Goal: Task Accomplishment & Management: Complete application form

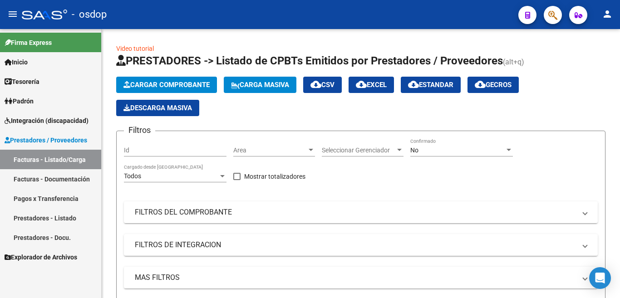
click at [148, 91] on button "Cargar Comprobante" at bounding box center [166, 85] width 101 height 16
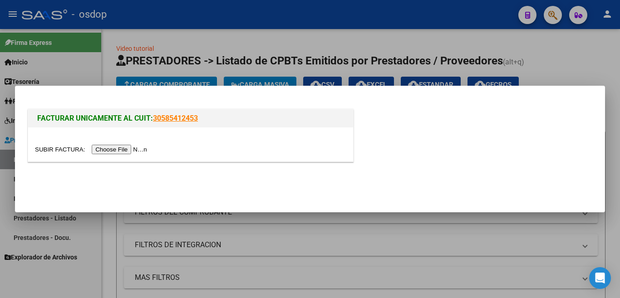
click at [135, 153] on input "file" at bounding box center [92, 150] width 115 height 10
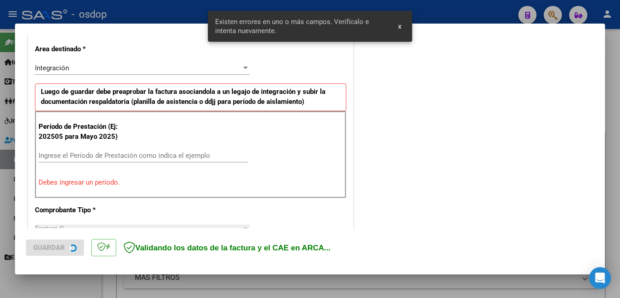
scroll to position [219, 0]
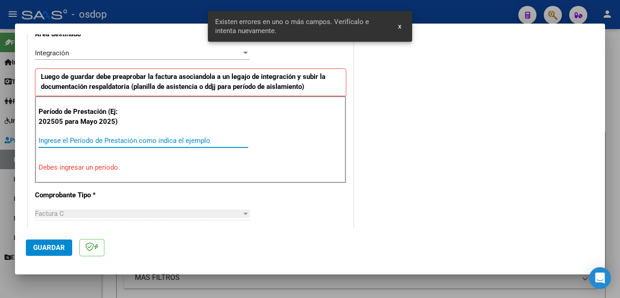
click at [129, 144] on input "Ingrese el Período de Prestación como indica el ejemplo" at bounding box center [144, 141] width 210 height 8
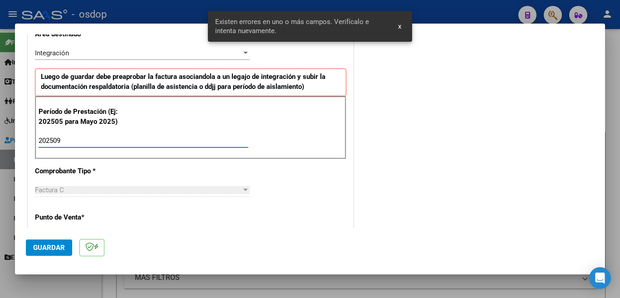
type input "202509"
click at [69, 244] on button "Guardar" at bounding box center [49, 248] width 46 height 16
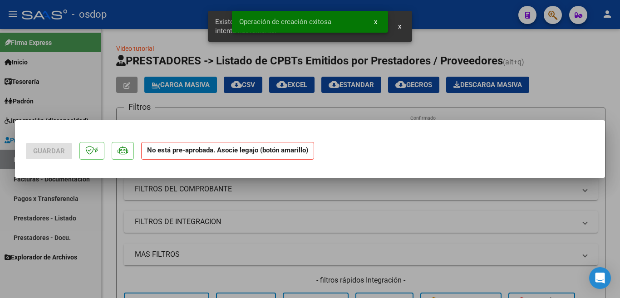
scroll to position [0, 0]
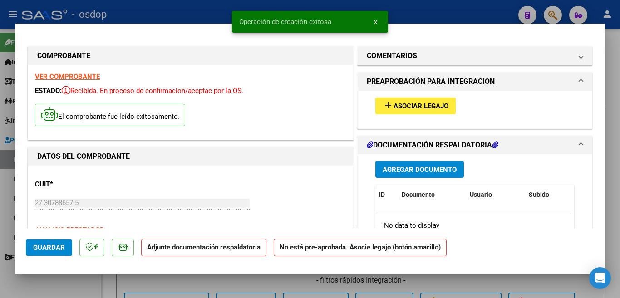
click at [401, 103] on span "Asociar Legajo" at bounding box center [421, 106] width 55 height 8
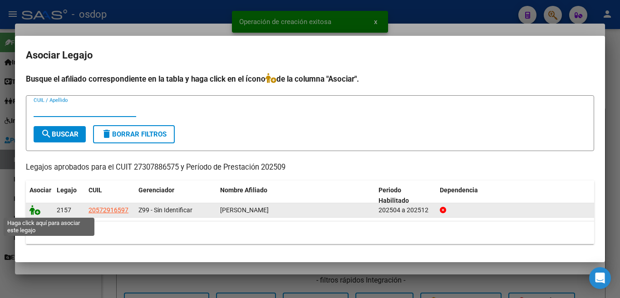
click at [31, 208] on icon at bounding box center [35, 210] width 11 height 10
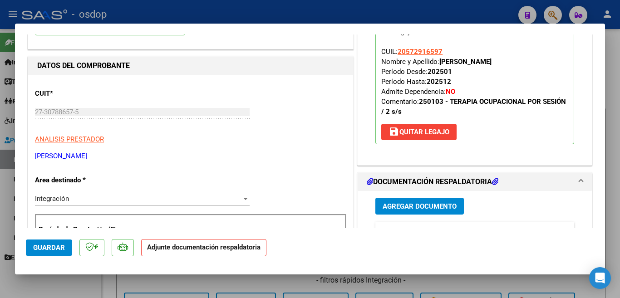
scroll to position [136, 0]
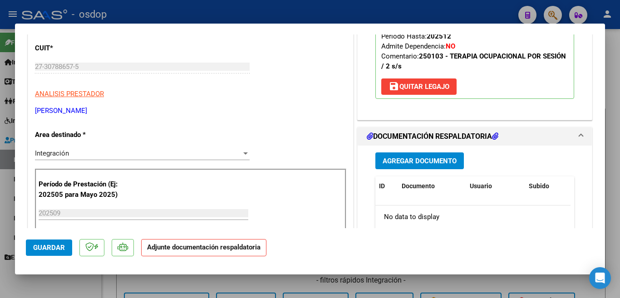
click at [424, 155] on button "Agregar Documento" at bounding box center [419, 161] width 89 height 17
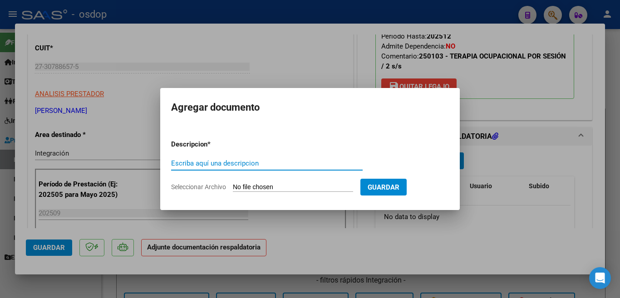
click at [310, 161] on input "Escriba aquí una descripcion" at bounding box center [267, 163] width 192 height 8
type input "planilla"
click at [298, 185] on input "Seleccionar Archivo" at bounding box center [293, 187] width 120 height 9
type input "C:\fakepath\asistencia pdf [PERSON_NAME].pdf"
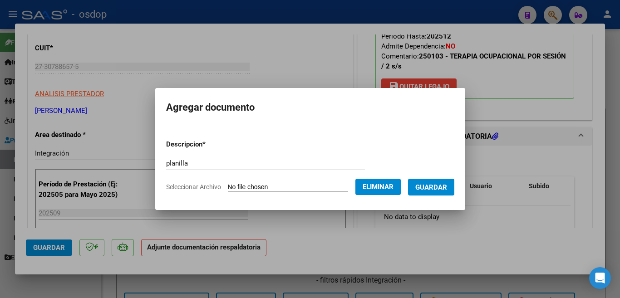
click at [620, 293] on div at bounding box center [310, 149] width 620 height 298
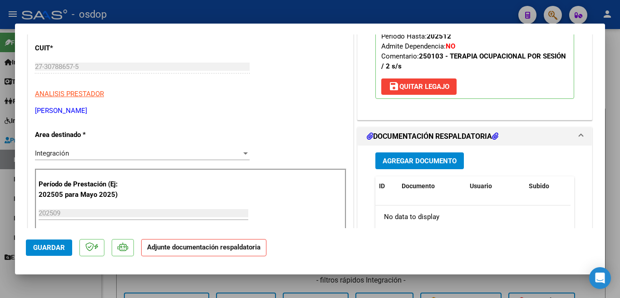
click at [404, 159] on span "Agregar Documento" at bounding box center [420, 161] width 74 height 8
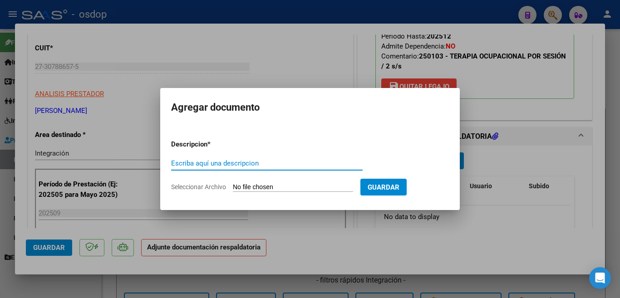
click at [277, 186] on input "Seleccionar Archivo" at bounding box center [293, 187] width 120 height 9
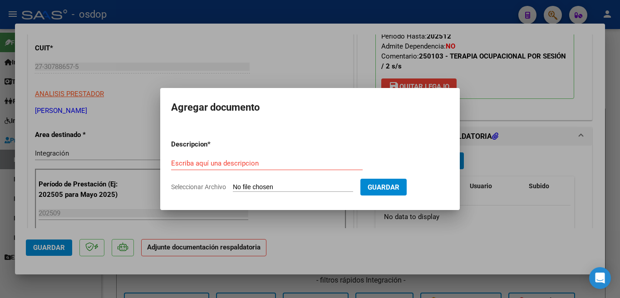
type input "C:\fakepath\asistencia pdf [PERSON_NAME].pdf"
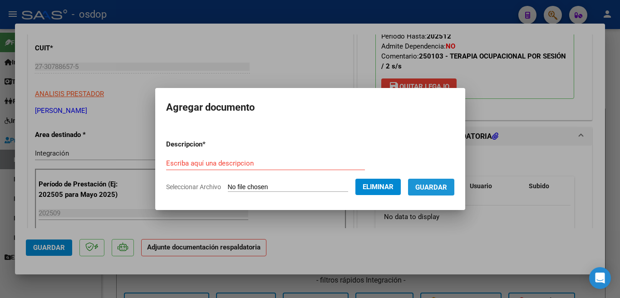
click at [434, 187] on span "Guardar" at bounding box center [431, 187] width 32 height 8
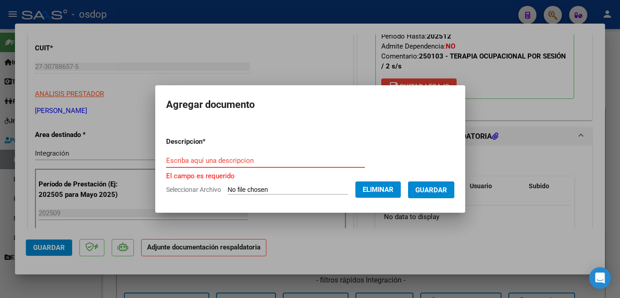
click at [238, 157] on input "Escriba aquí una descripcion" at bounding box center [265, 161] width 199 height 8
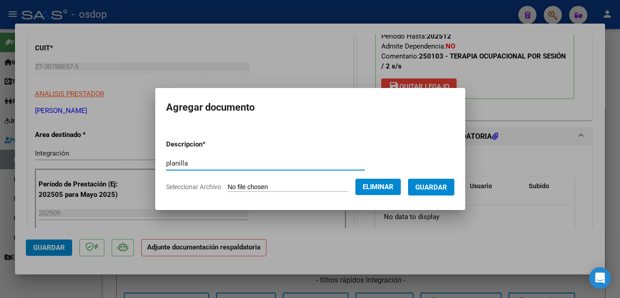
type input "planilla"
click at [442, 186] on span "Guardar" at bounding box center [431, 187] width 32 height 8
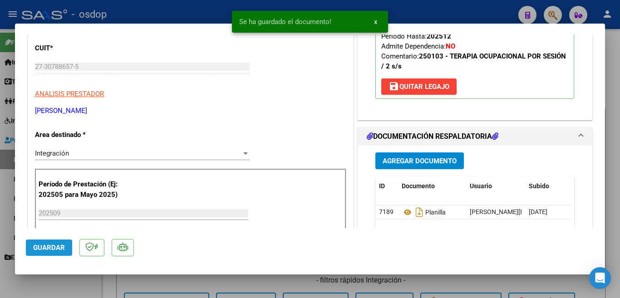
click at [51, 246] on span "Guardar" at bounding box center [49, 248] width 32 height 8
click at [23, 247] on mat-dialog-container "COMPROBANTE VER COMPROBANTE ESTADO: Recibida. En proceso de confirmacion/acepta…" at bounding box center [310, 149] width 590 height 251
click at [27, 247] on button "Guardar" at bounding box center [49, 248] width 46 height 16
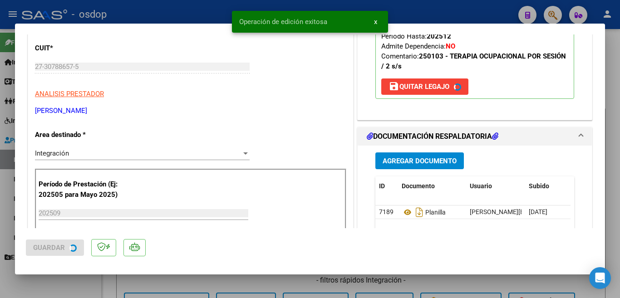
click at [0, 206] on div at bounding box center [310, 149] width 620 height 298
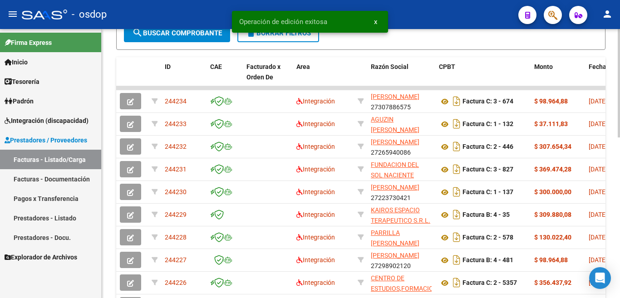
scroll to position [318, 0]
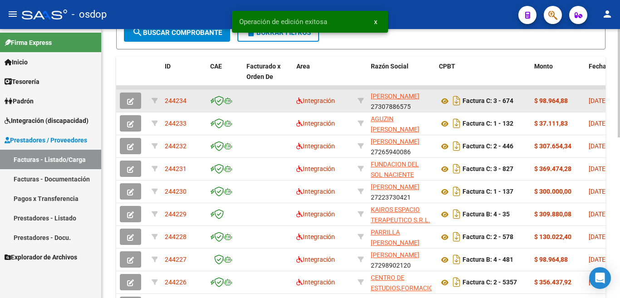
click at [167, 103] on span "244234" at bounding box center [176, 100] width 22 height 7
copy span "244234"
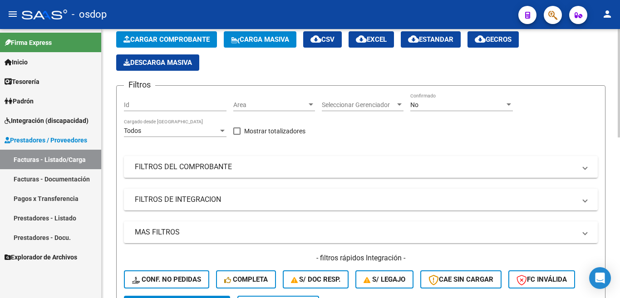
scroll to position [0, 0]
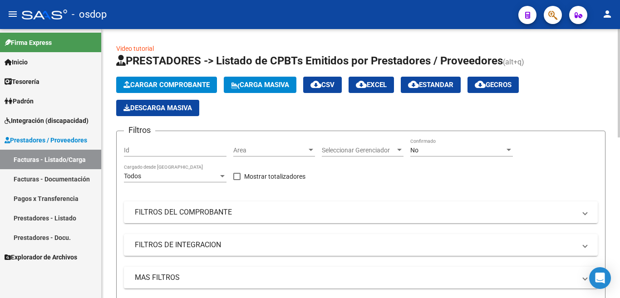
click at [175, 82] on span "Cargar Comprobante" at bounding box center [166, 85] width 86 height 8
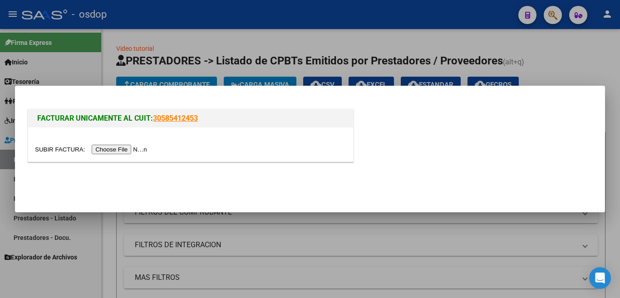
click at [130, 154] on input "file" at bounding box center [92, 150] width 115 height 10
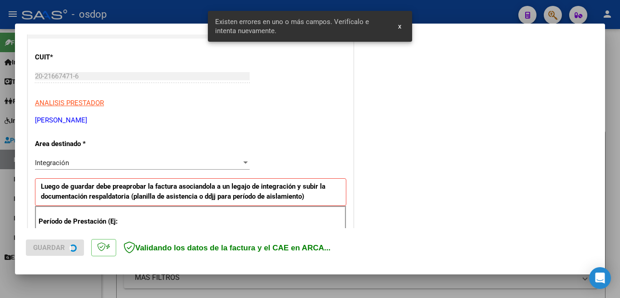
scroll to position [219, 0]
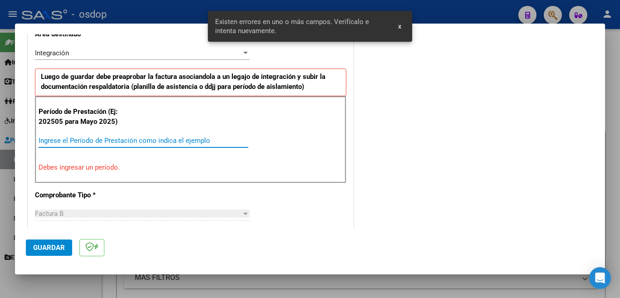
click at [140, 140] on input "Ingrese el Período de Prestación como indica el ejemplo" at bounding box center [144, 141] width 210 height 8
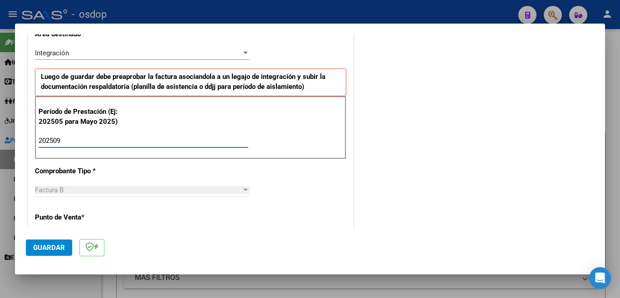
type input "202509"
click at [45, 244] on span "Guardar" at bounding box center [49, 248] width 32 height 8
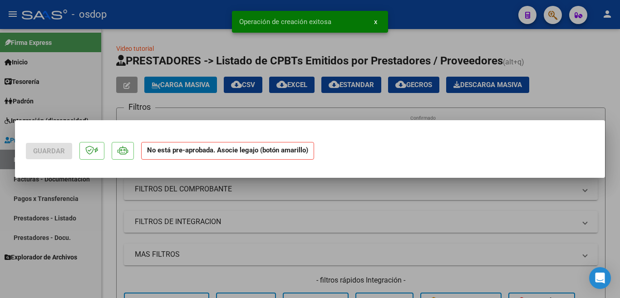
scroll to position [0, 0]
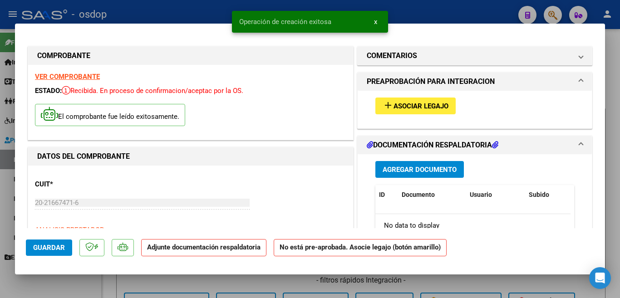
click at [394, 104] on span "Asociar Legajo" at bounding box center [421, 106] width 55 height 8
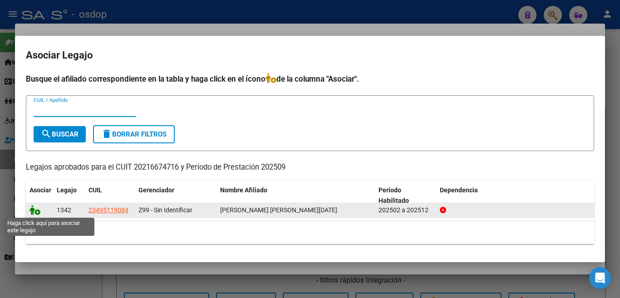
click at [38, 210] on icon at bounding box center [35, 210] width 11 height 10
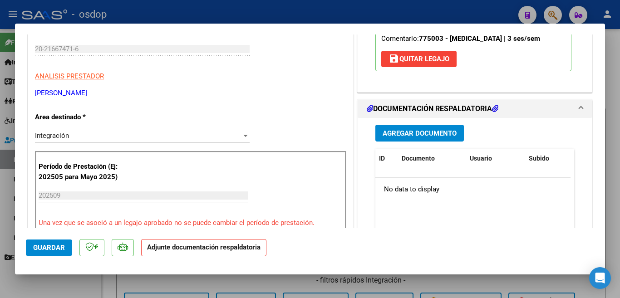
scroll to position [136, 0]
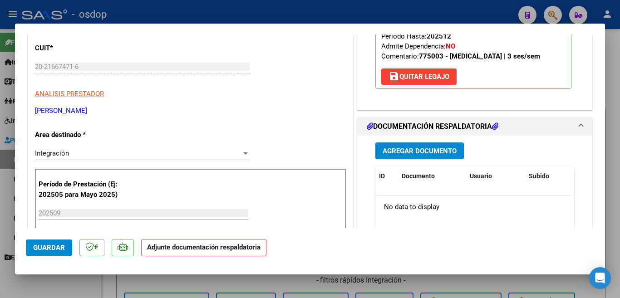
click at [426, 158] on button "Agregar Documento" at bounding box center [419, 151] width 89 height 17
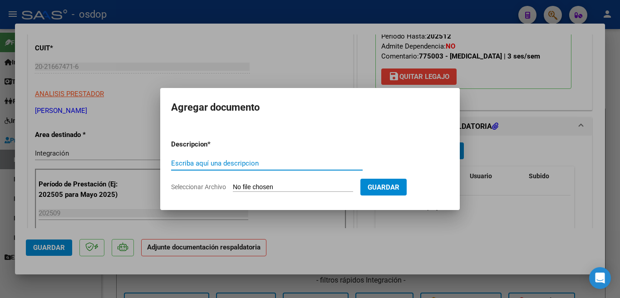
click at [258, 161] on input "Escriba aquí una descripcion" at bounding box center [267, 163] width 192 height 8
type input "planilla"
click at [294, 188] on input "Seleccionar Archivo" at bounding box center [293, 187] width 120 height 9
type input "C:\fakepath\Planilla de asistencia [PERSON_NAME].pdf"
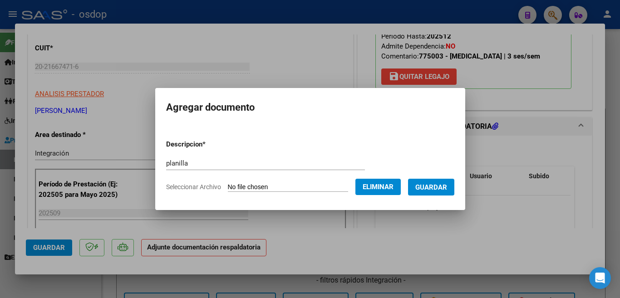
click at [430, 186] on span "Guardar" at bounding box center [431, 187] width 32 height 8
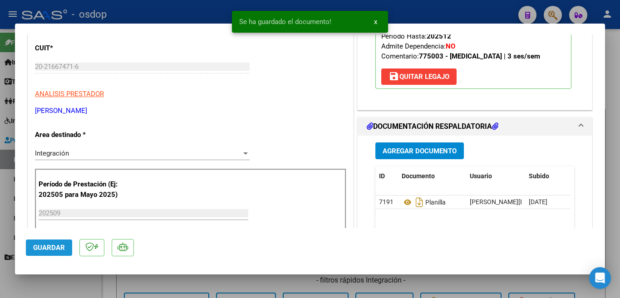
click at [40, 243] on button "Guardar" at bounding box center [49, 248] width 46 height 16
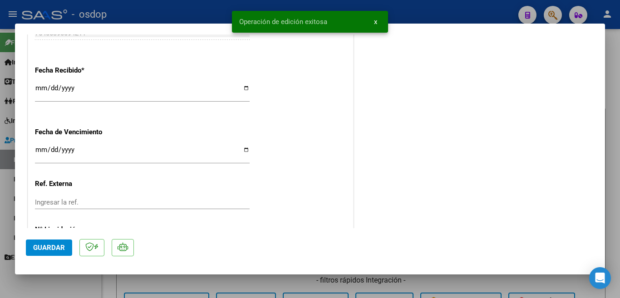
scroll to position [653, 0]
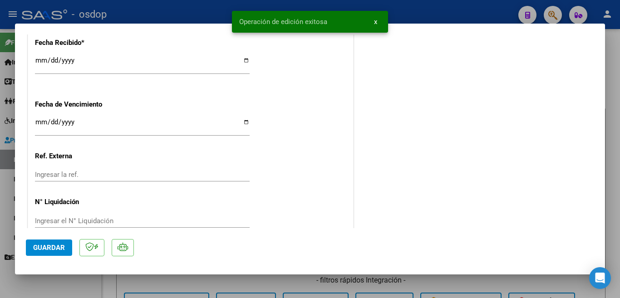
click at [0, 177] on div at bounding box center [310, 149] width 620 height 298
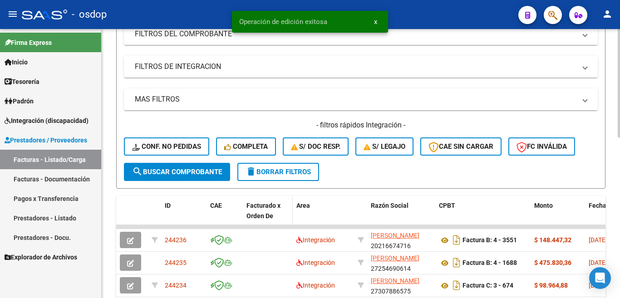
scroll to position [227, 0]
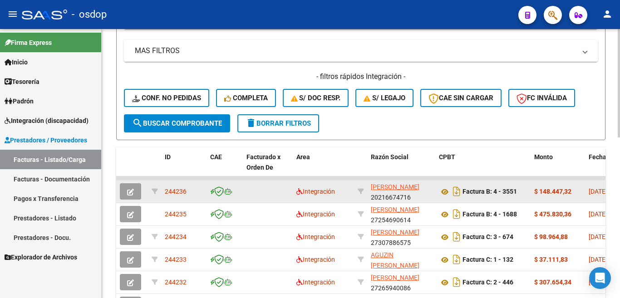
click at [169, 190] on span "244236" at bounding box center [176, 191] width 22 height 7
copy span "244236"
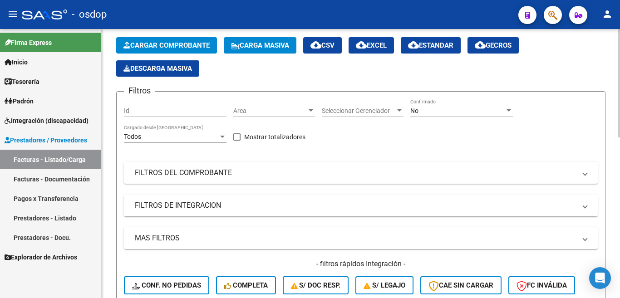
scroll to position [0, 0]
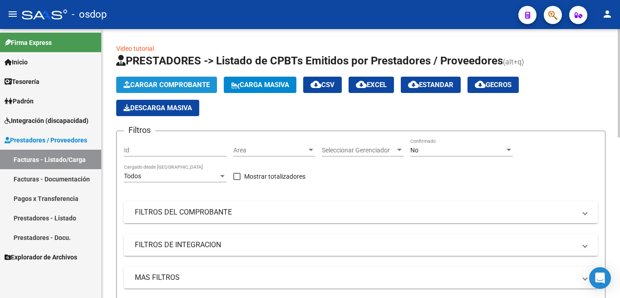
click at [168, 83] on span "Cargar Comprobante" at bounding box center [166, 85] width 86 height 8
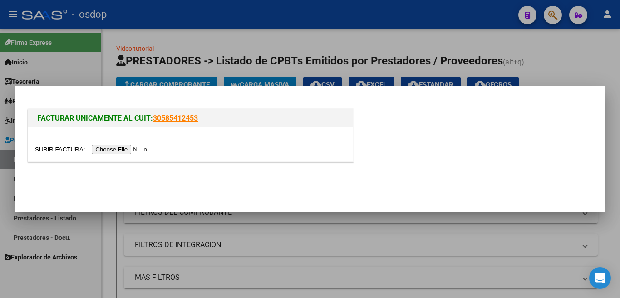
click at [122, 150] on input "file" at bounding box center [92, 150] width 115 height 10
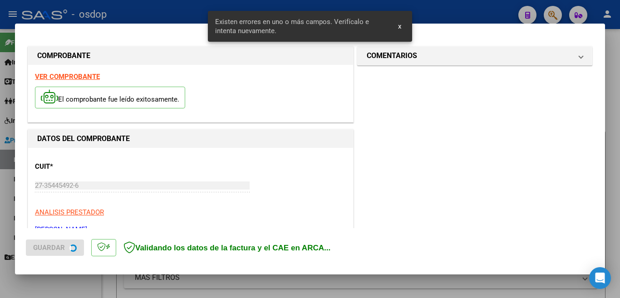
scroll to position [202, 0]
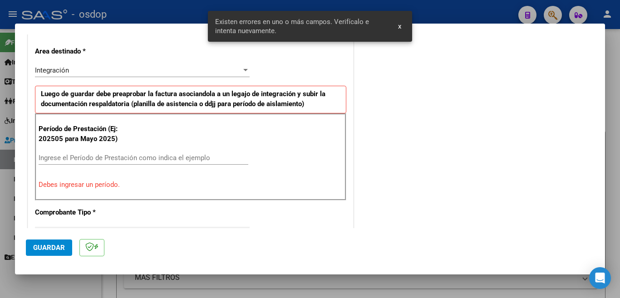
click at [158, 156] on input "Ingrese el Período de Prestación como indica el ejemplo" at bounding box center [144, 158] width 210 height 8
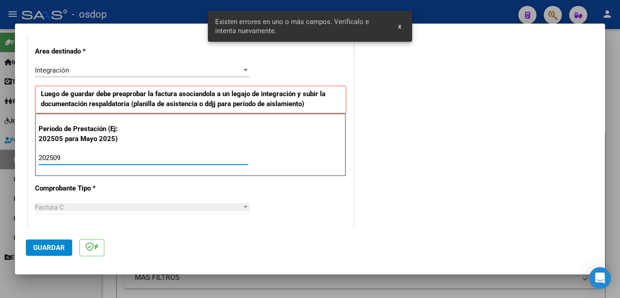
type input "202509"
click at [49, 243] on button "Guardar" at bounding box center [49, 248] width 46 height 16
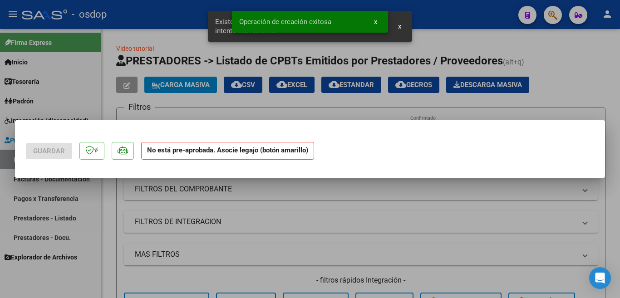
scroll to position [0, 0]
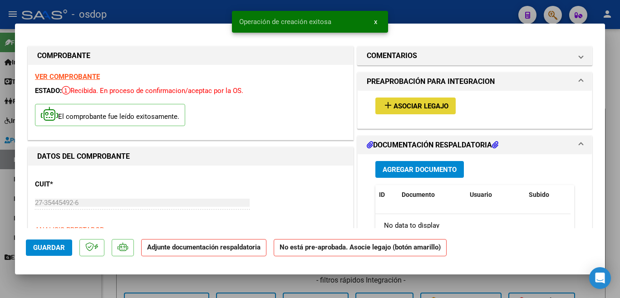
click at [383, 104] on mat-icon "add" at bounding box center [388, 105] width 11 height 11
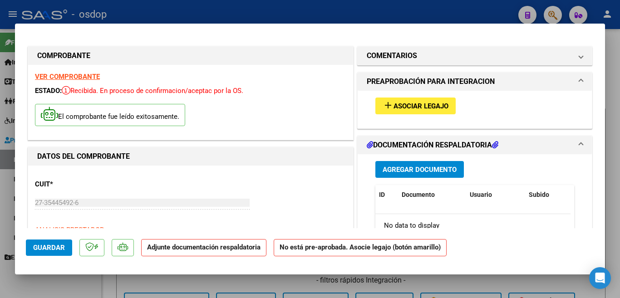
click at [5, 102] on div at bounding box center [310, 149] width 620 height 298
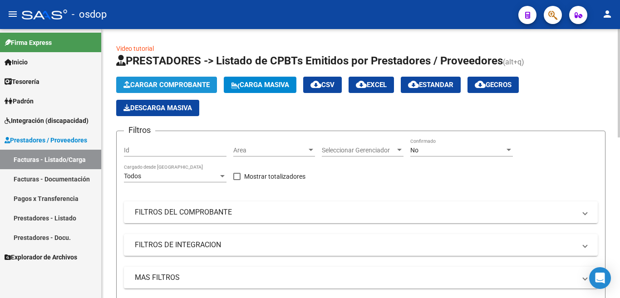
click at [152, 86] on span "Cargar Comprobante" at bounding box center [166, 85] width 86 height 8
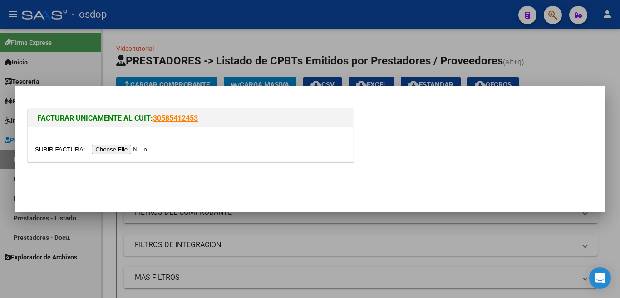
click at [126, 151] on input "file" at bounding box center [92, 150] width 115 height 10
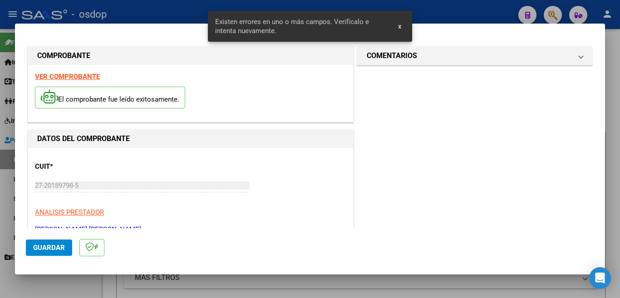
scroll to position [219, 0]
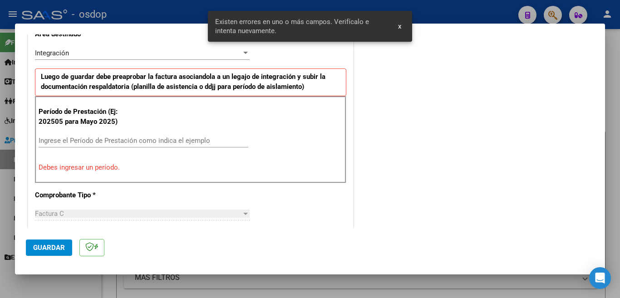
drag, startPoint x: 125, startPoint y: 138, endPoint x: 129, endPoint y: 135, distance: 5.8
click at [125, 138] on input "Ingrese el Período de Prestación como indica el ejemplo" at bounding box center [144, 141] width 210 height 8
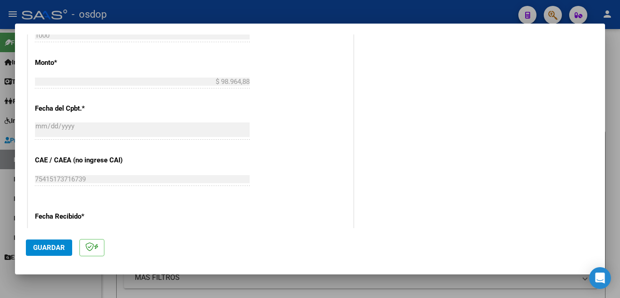
scroll to position [492, 0]
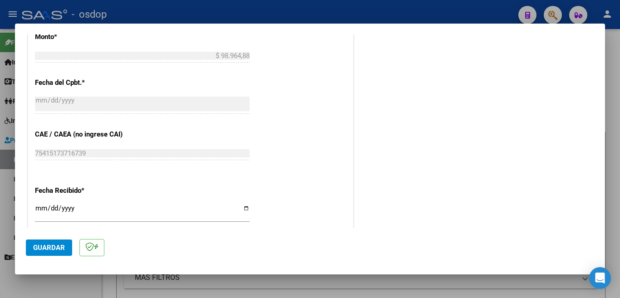
type input "202509"
click at [62, 242] on button "Guardar" at bounding box center [49, 248] width 46 height 16
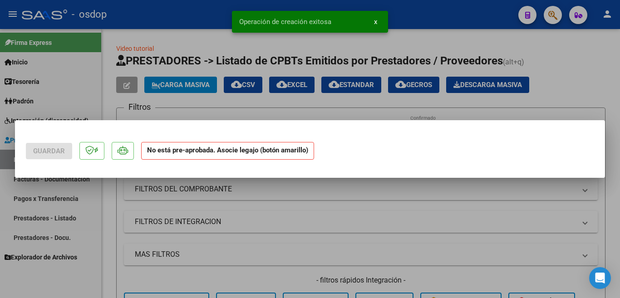
scroll to position [0, 0]
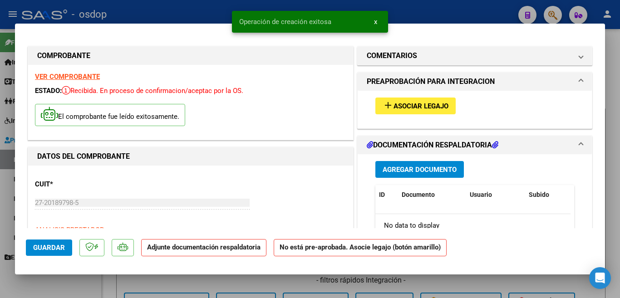
click at [402, 111] on button "add Asociar Legajo" at bounding box center [415, 106] width 80 height 17
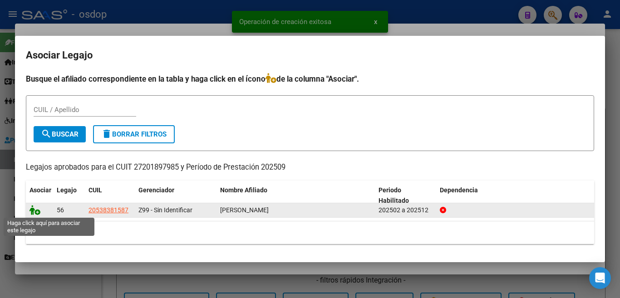
click at [35, 208] on icon at bounding box center [35, 210] width 11 height 10
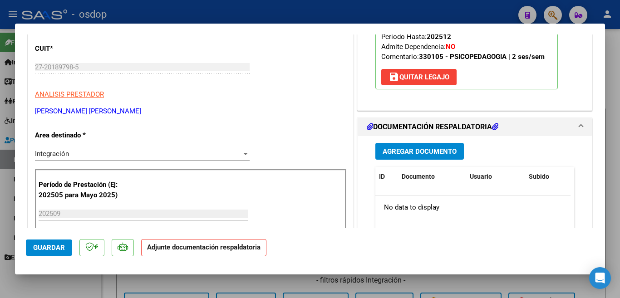
scroll to position [227, 0]
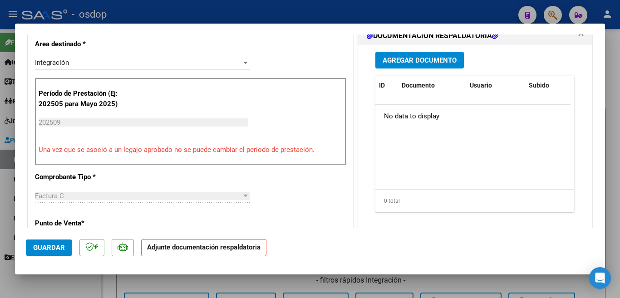
click at [414, 60] on span "Agregar Documento" at bounding box center [420, 60] width 74 height 8
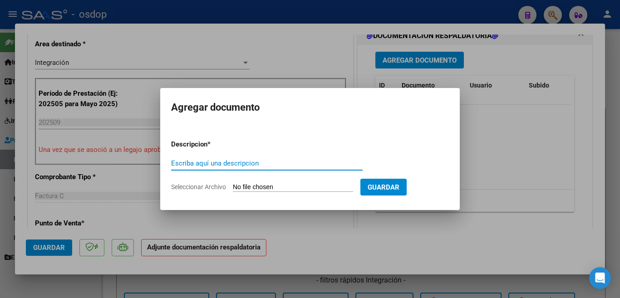
click at [277, 167] on input "Escriba aquí una descripcion" at bounding box center [267, 163] width 192 height 8
type input "planilla"
click at [291, 187] on input "Seleccionar Archivo" at bounding box center [293, 187] width 120 height 9
type input "C:\fakepath\asistencia [DATE] [PERSON_NAME].pdf"
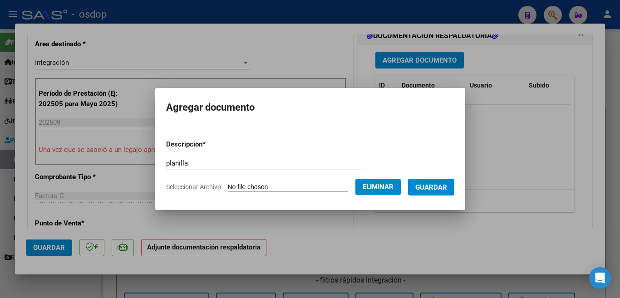
click at [443, 194] on button "Guardar" at bounding box center [431, 187] width 46 height 17
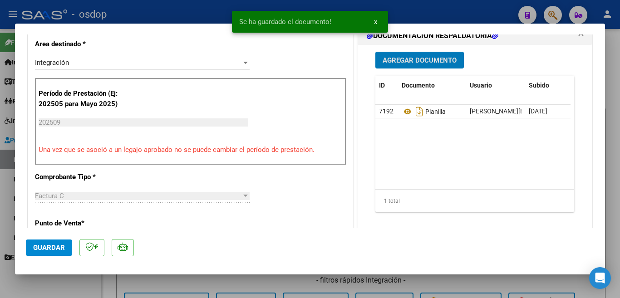
click at [3, 195] on div at bounding box center [310, 149] width 620 height 298
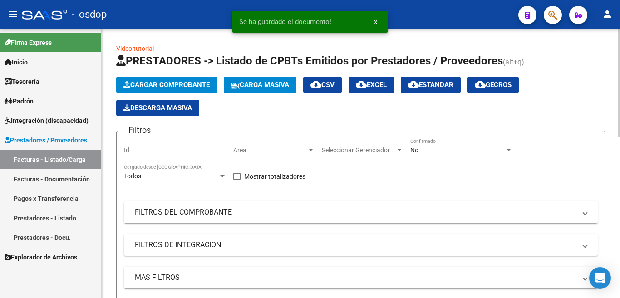
scroll to position [318, 0]
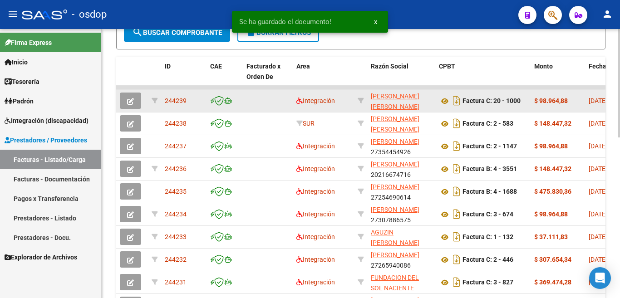
click at [181, 101] on span "244239" at bounding box center [176, 100] width 22 height 7
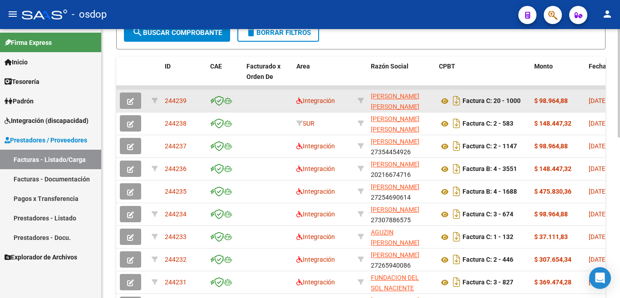
copy span "244239"
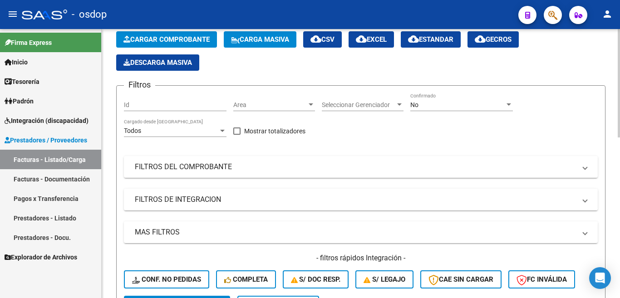
scroll to position [0, 0]
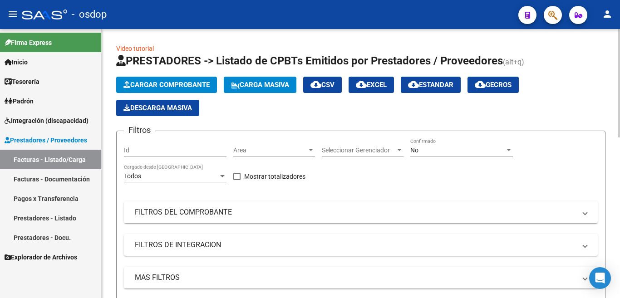
click at [165, 83] on span "Cargar Comprobante" at bounding box center [166, 85] width 86 height 8
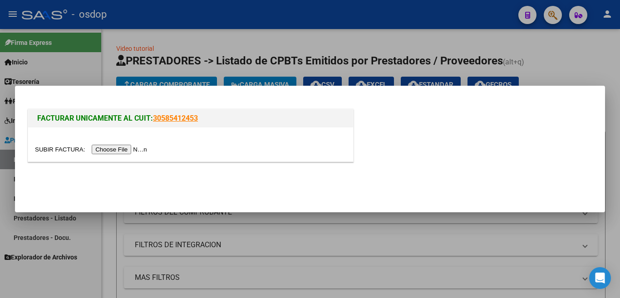
click at [138, 150] on input "file" at bounding box center [92, 150] width 115 height 10
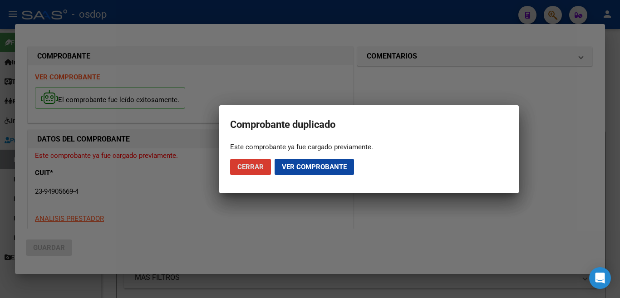
click at [259, 164] on span "Cerrar" at bounding box center [250, 167] width 26 height 8
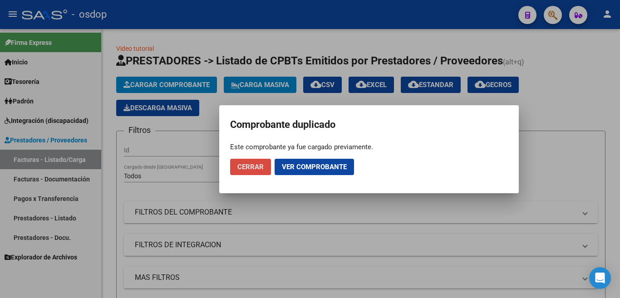
click at [250, 164] on span "Cerrar" at bounding box center [250, 167] width 26 height 8
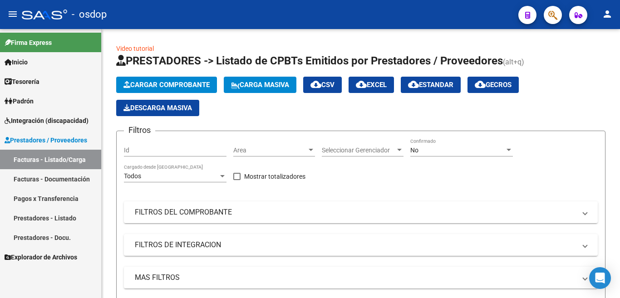
click at [55, 183] on link "Facturas - Documentación" at bounding box center [50, 179] width 101 height 20
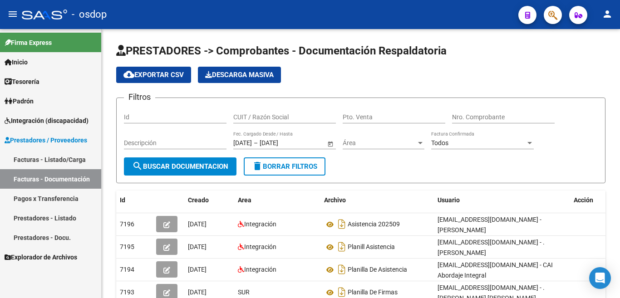
click at [264, 120] on input "CUIT / Razón Social" at bounding box center [284, 117] width 103 height 8
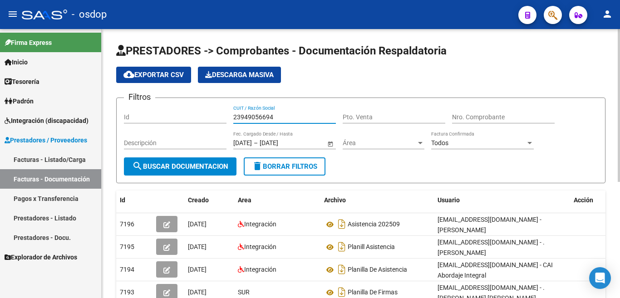
type input "23949056694"
click at [205, 160] on button "search Buscar Documentacion" at bounding box center [180, 167] width 113 height 18
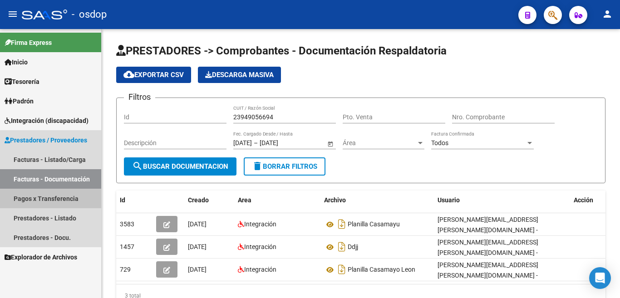
click at [61, 203] on link "Pagos x Transferencia" at bounding box center [50, 199] width 101 height 20
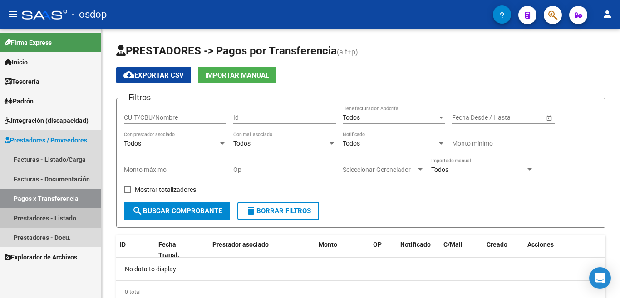
click at [39, 216] on link "Prestadores - Listado" at bounding box center [50, 218] width 101 height 20
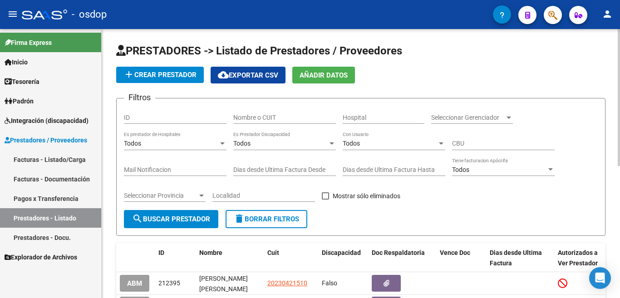
click at [277, 120] on input "Nombre o CUIT" at bounding box center [284, 118] width 103 height 8
type input "23949056694"
click at [193, 219] on span "search Buscar Prestador" at bounding box center [171, 219] width 78 height 8
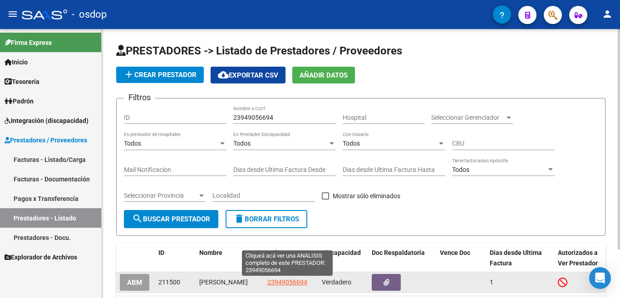
click at [296, 285] on span "23949056694" at bounding box center [287, 282] width 40 height 7
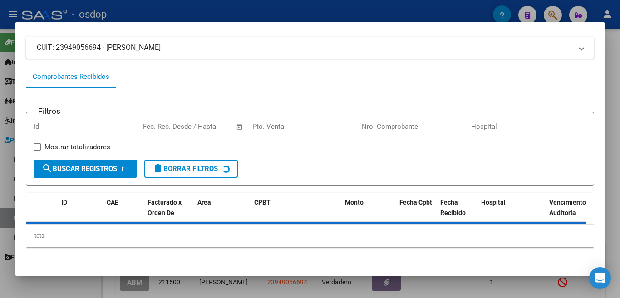
scroll to position [60, 0]
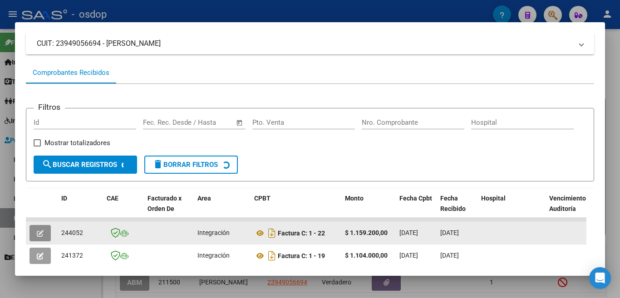
click at [44, 236] on button "button" at bounding box center [40, 233] width 21 height 16
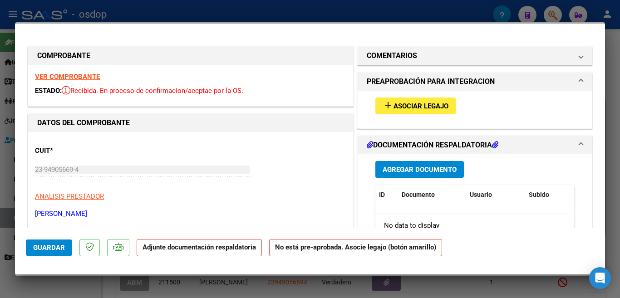
click at [419, 101] on button "add Asociar Legajo" at bounding box center [415, 106] width 80 height 17
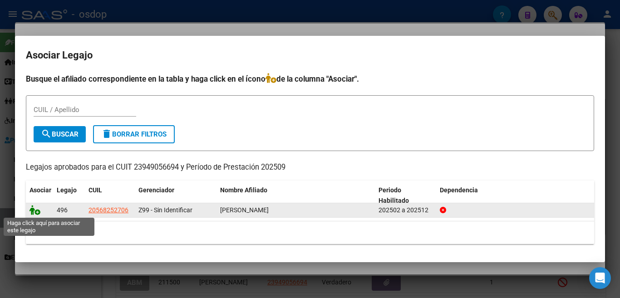
click at [36, 211] on icon at bounding box center [35, 210] width 11 height 10
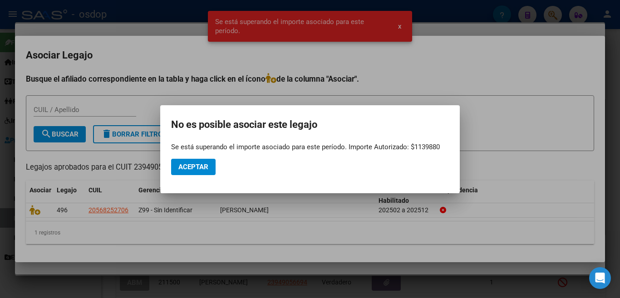
drag, startPoint x: 166, startPoint y: 148, endPoint x: 439, endPoint y: 148, distance: 273.7
click at [439, 148] on mat-dialog-container "No es posible asociar este legajo Se está superando el importe asociado para es…" at bounding box center [310, 149] width 300 height 88
copy div "Se está superando el importe asociado para este período. Importe Autorizado: $1…"
